Goal: Information Seeking & Learning: Learn about a topic

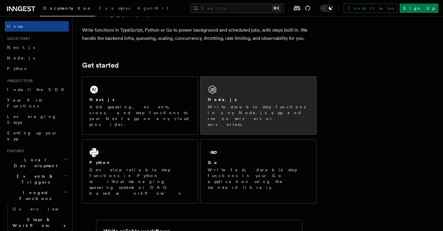
scroll to position [50, 0]
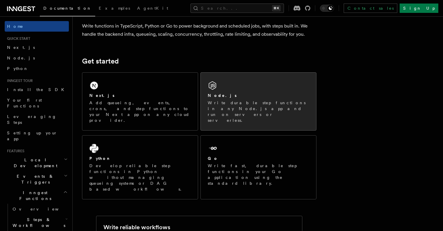
click at [243, 101] on p "Write durable step functions in any Node.js app and run on servers or serverles…" at bounding box center [258, 111] width 101 height 23
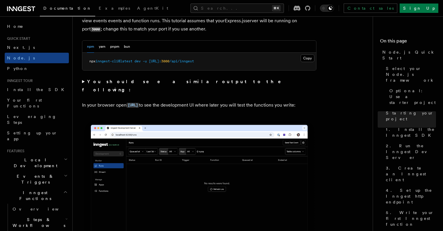
scroll to position [458, 0]
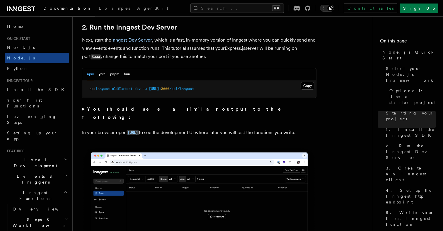
click at [123, 110] on strong "You should see a similar output to the following:" at bounding box center [185, 113] width 207 height 14
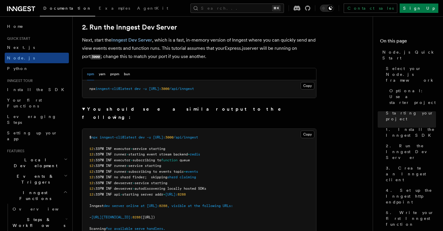
click at [123, 110] on strong "You should see a similar output to the following:" at bounding box center [185, 113] width 207 height 14
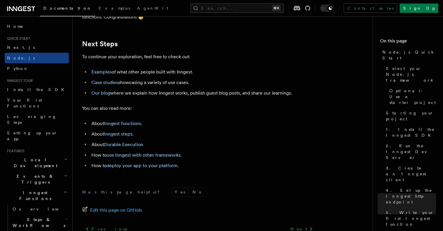
scroll to position [3658, 0]
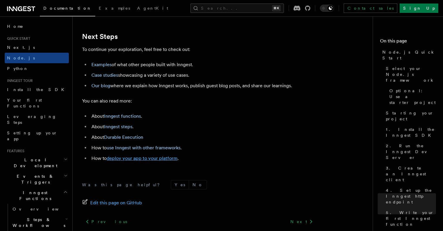
click at [164, 161] on link "deploy your app to your platform" at bounding box center [142, 159] width 71 height 6
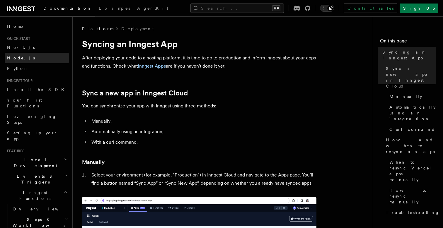
click at [23, 59] on link "Node.js" at bounding box center [37, 58] width 64 height 11
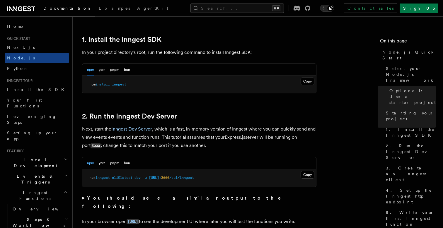
scroll to position [424, 0]
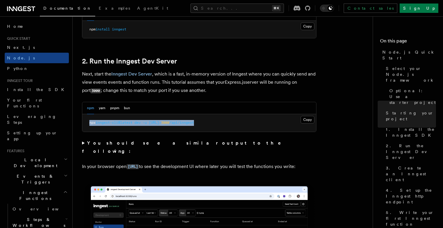
drag, startPoint x: 226, startPoint y: 123, endPoint x: 86, endPoint y: 121, distance: 139.9
click at [86, 121] on pre "npx inngest-cli@latest dev -u http://localhost: 3000 /api/inngest" at bounding box center [199, 123] width 234 height 18
copy span "npx inngest-cli@latest dev -u http://localhost: 3000 /api/inngest"
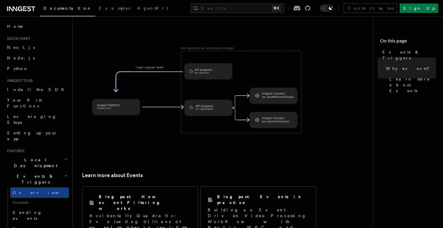
scroll to position [323, 0]
click at [43, 92] on link "Install the SDK" at bounding box center [37, 89] width 64 height 11
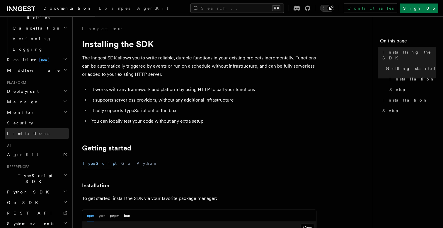
scroll to position [241, 0]
click at [27, 221] on span "System events" at bounding box center [30, 224] width 50 height 6
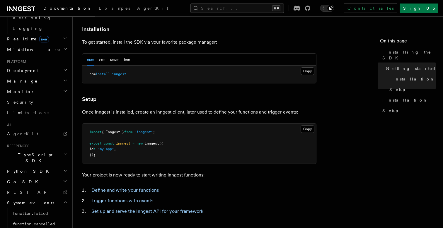
scroll to position [158, 0]
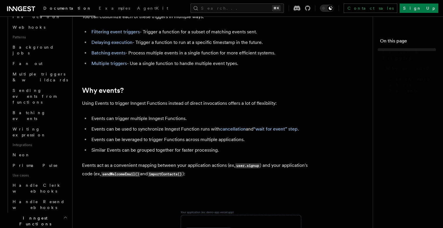
scroll to position [323, 0]
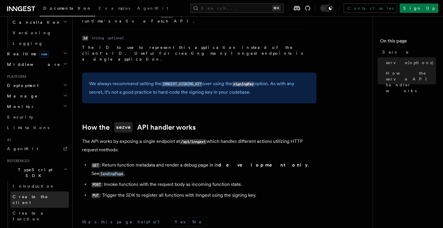
scroll to position [250, 0]
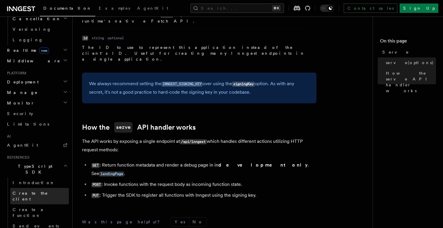
click at [31, 191] on span "Create the client" at bounding box center [30, 196] width 35 height 11
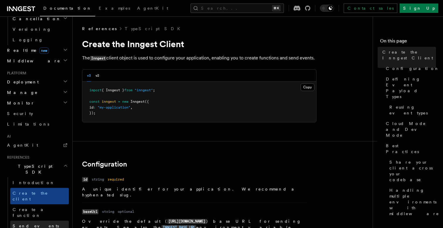
click at [23, 223] on span "Send events" at bounding box center [36, 226] width 46 height 6
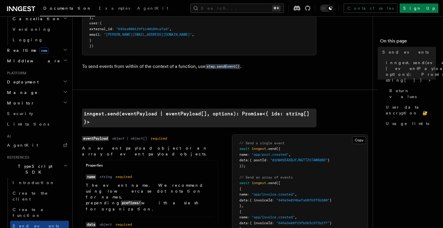
scroll to position [101, 0]
click at [117, 109] on code "inngest.send(eventPayload | eventPayload[], options): Promise<{ ids: string[] }>" at bounding box center [199, 118] width 235 height 19
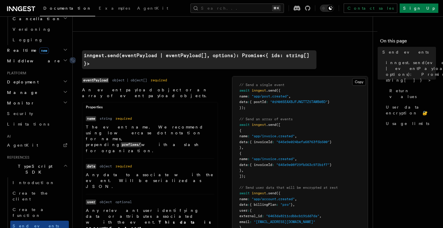
click at [111, 53] on code "inngest.send(eventPayload | eventPayload[], options): Promise<{ ids: string[] }>" at bounding box center [199, 59] width 235 height 19
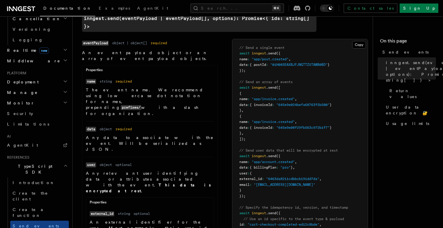
scroll to position [200, 0]
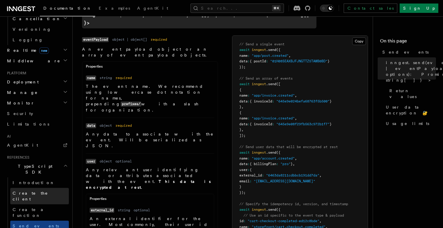
click at [42, 191] on span "Create the client" at bounding box center [30, 196] width 35 height 11
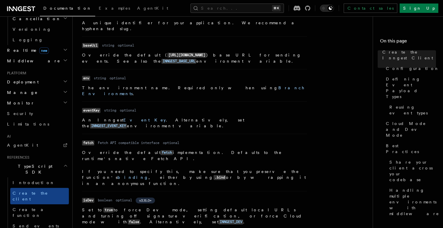
scroll to position [167, 0]
click at [123, 118] on link "Event Key" at bounding box center [144, 120] width 43 height 5
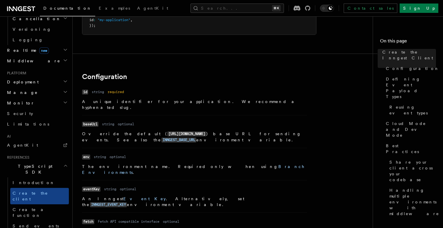
scroll to position [84, 0]
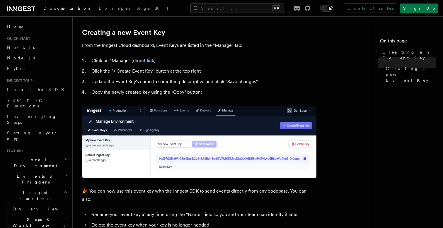
scroll to position [258, 0]
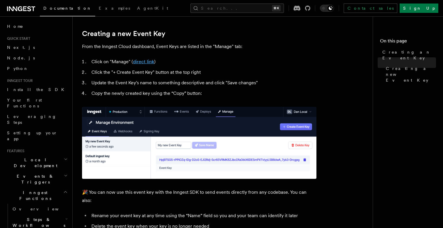
click at [144, 62] on link "direct link" at bounding box center [143, 62] width 21 height 6
click at [280, 1] on div "Documentation Examples AgentKit Search... ⌘K Contact sales Sign Up" at bounding box center [221, 8] width 443 height 16
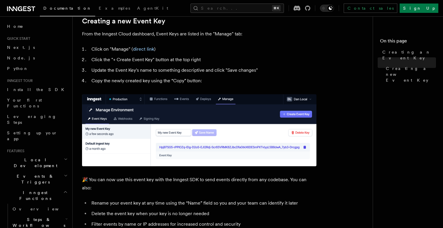
scroll to position [84, 0]
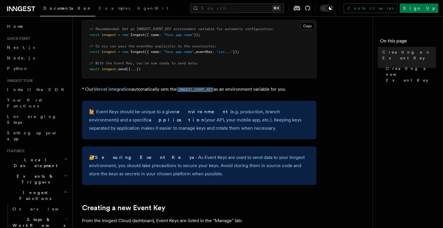
click at [211, 89] on code "INNGEST_EVENT_KEY" at bounding box center [195, 89] width 37 height 5
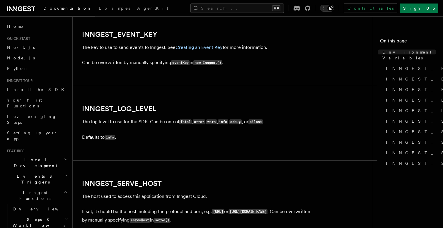
scroll to position [666, 0]
